Goal: Use online tool/utility: Utilize a website feature to perform a specific function

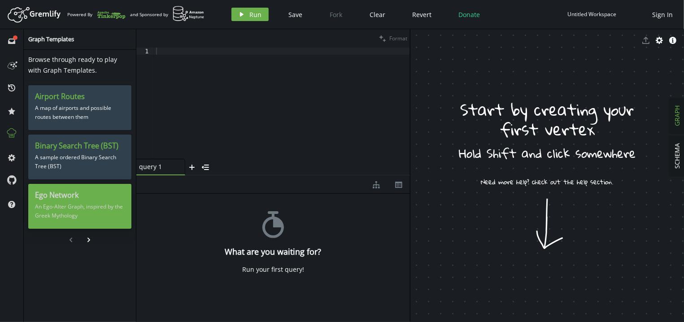
click at [93, 211] on p "An Ego-Alter Graph, inspired by the Greek Mythology" at bounding box center [80, 211] width 90 height 22
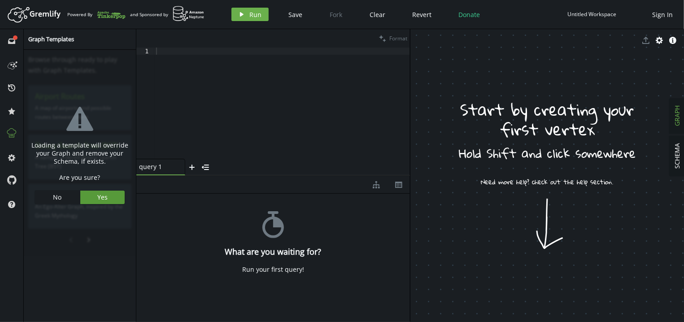
click at [113, 192] on button "Yes" at bounding box center [102, 197] width 45 height 13
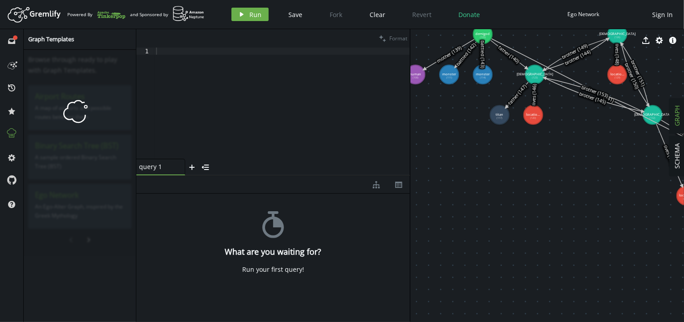
click at [239, 102] on div at bounding box center [282, 111] width 256 height 126
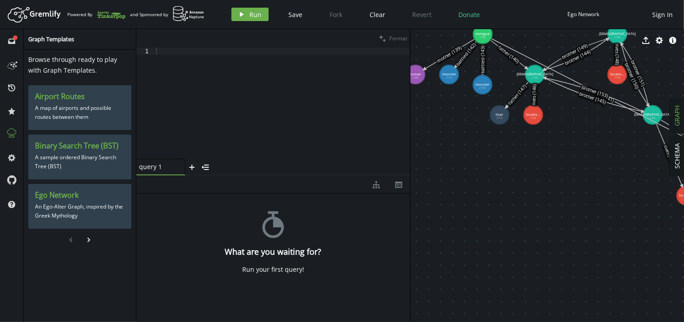
drag, startPoint x: 482, startPoint y: 80, endPoint x: 483, endPoint y: 85, distance: 4.6
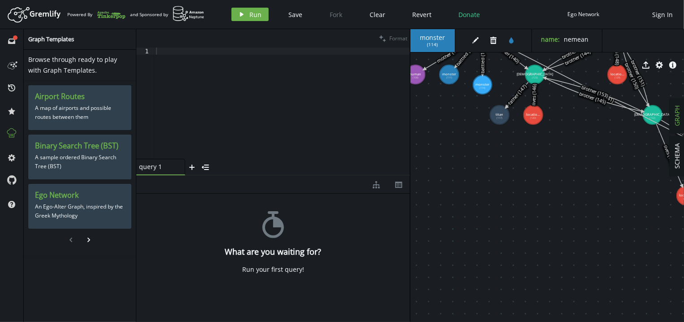
click at [434, 46] on span "( 114 )" at bounding box center [432, 45] width 11 height 6
copy span "114"
click at [256, 99] on div at bounding box center [282, 111] width 256 height 126
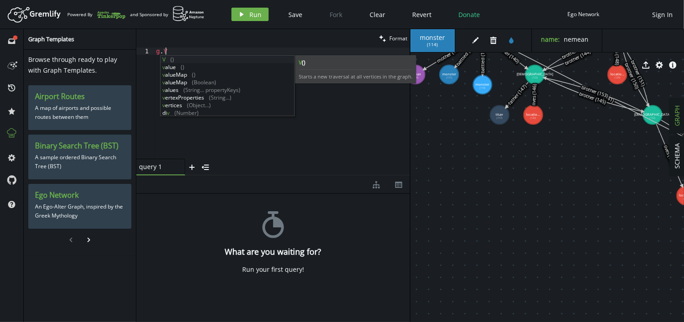
scroll to position [0, 12]
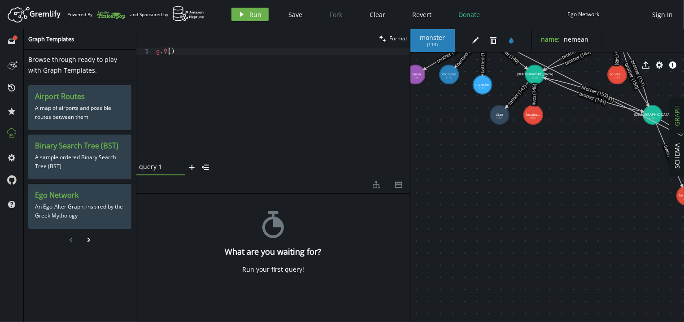
paste textarea "114)"
click at [253, 10] on span "Run" at bounding box center [256, 14] width 12 height 9
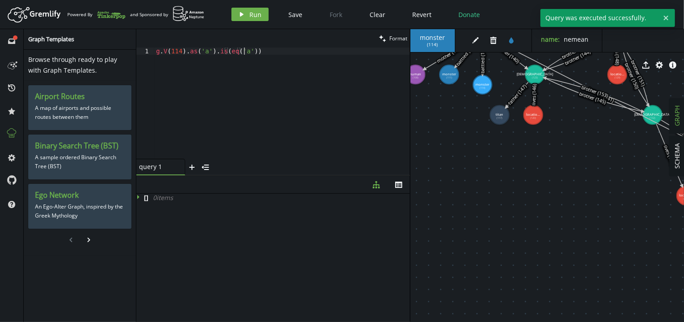
click at [254, 54] on div "g . V ( 114 ) . as ( 'a' ) . is ( eq ( 'a' ))" at bounding box center [282, 111] width 256 height 126
click at [211, 50] on div "g . V ( 114 ) . as ( 'a' ) . is ( eq ( 'a' ))" at bounding box center [282, 111] width 256 height 126
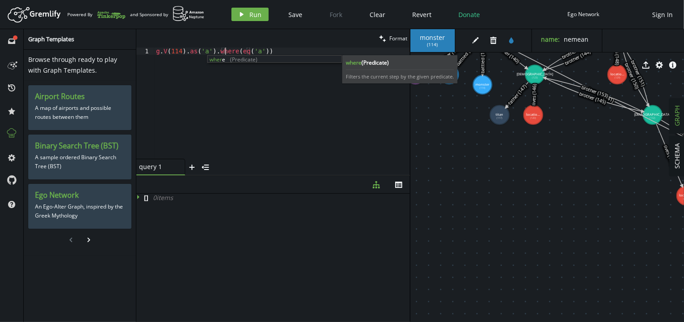
scroll to position [0, 69]
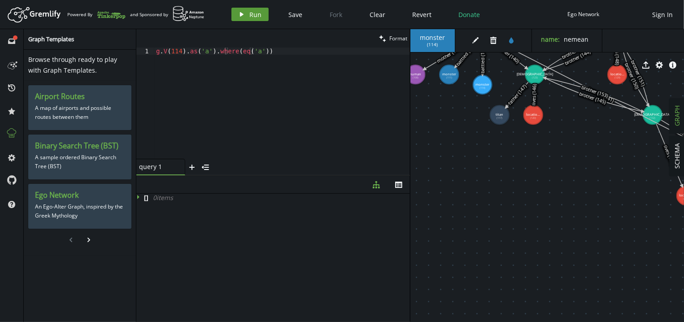
click at [257, 15] on span "Run" at bounding box center [256, 14] width 12 height 9
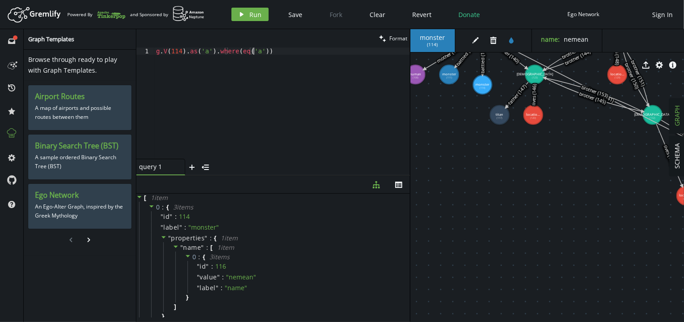
click at [308, 57] on div "g . V ( 114 ) . as ( 'a' ) . where ( eq ( 'a' ))" at bounding box center [282, 111] width 256 height 126
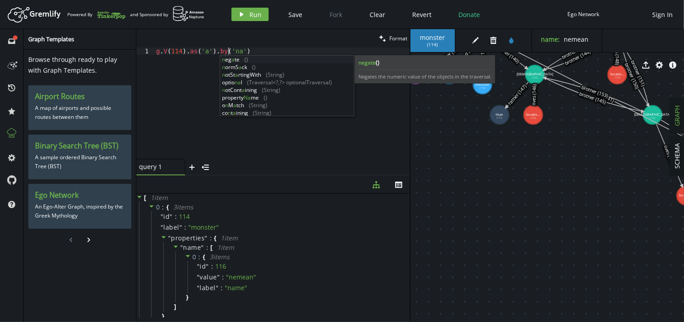
scroll to position [0, 78]
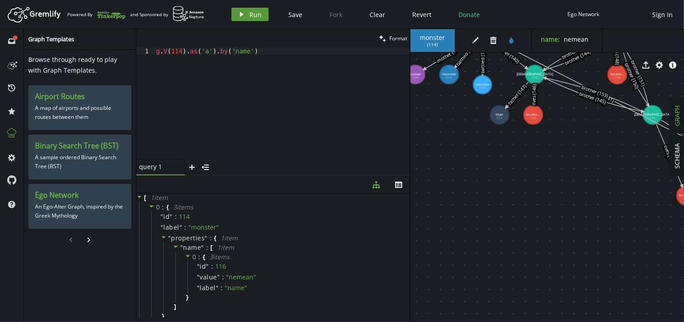
click at [248, 17] on button "play Run" at bounding box center [249, 14] width 37 height 13
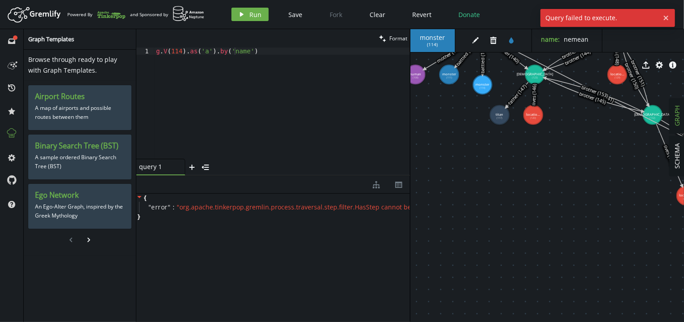
click at [256, 51] on div "g . V ( 114 ) . as ( 'a' ) . by ( 'name' )" at bounding box center [282, 111] width 256 height 126
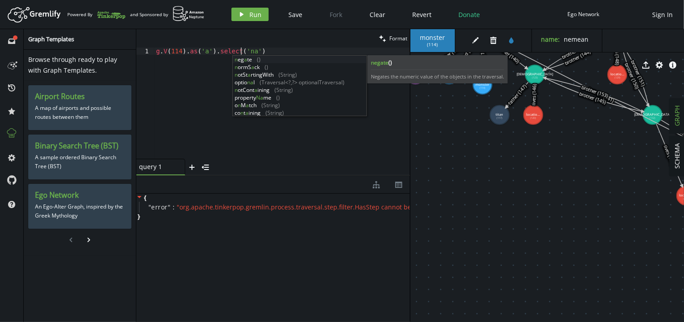
scroll to position [0, 91]
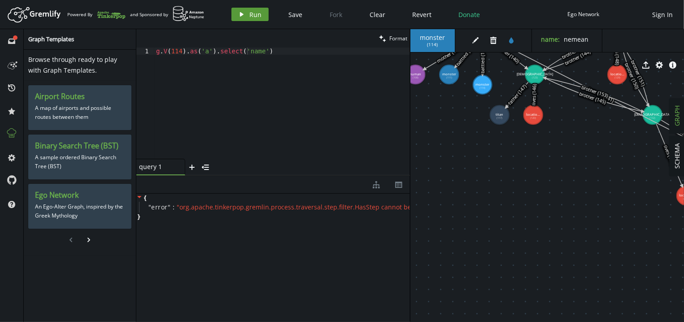
click at [251, 12] on span "Run" at bounding box center [256, 14] width 12 height 9
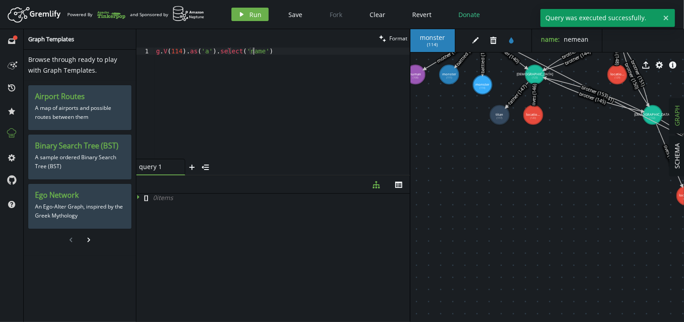
click at [269, 52] on div "g . V ( 114 ) . as ( 'a' ) . select ( 'name' )" at bounding box center [282, 111] width 256 height 126
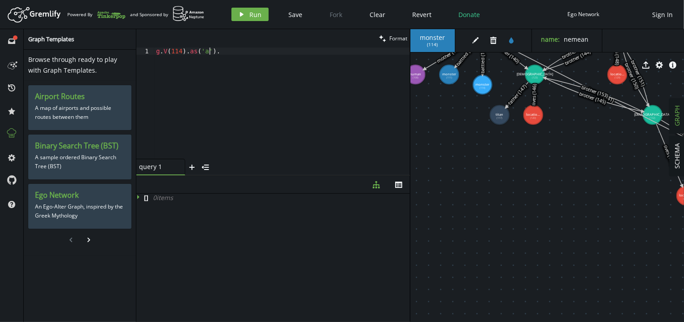
type textarea "g.V(114).as('a')"
